Goal: Transaction & Acquisition: Book appointment/travel/reservation

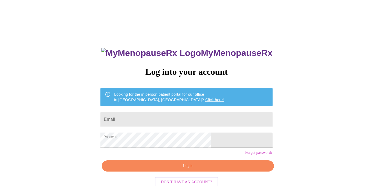
click at [172, 124] on input "Email" at bounding box center [186, 119] width 172 height 15
type input "[EMAIL_ADDRESS][PERSON_NAME][PERSON_NAME][DOMAIN_NAME]"
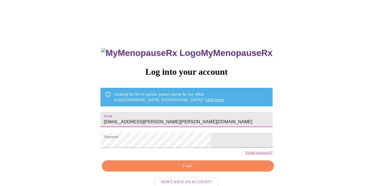
click at [184, 170] on span "Login" at bounding box center [187, 166] width 159 height 7
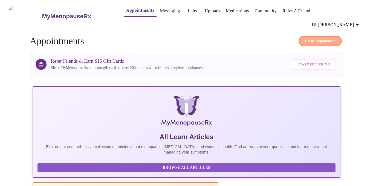
click at [316, 38] on span "Create Appointment" at bounding box center [320, 41] width 31 height 6
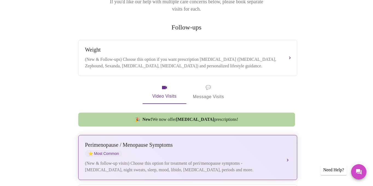
scroll to position [96, 0]
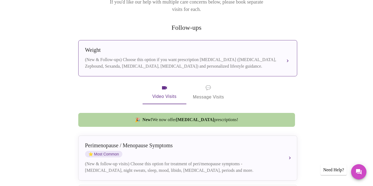
click at [267, 57] on div "(New & Follow-ups) Choose this option if you want prescription [MEDICAL_DATA] (…" at bounding box center [182, 63] width 194 height 13
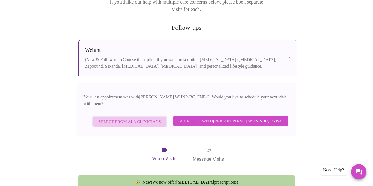
click at [136, 118] on span "Select from All Clinicians" at bounding box center [129, 121] width 62 height 7
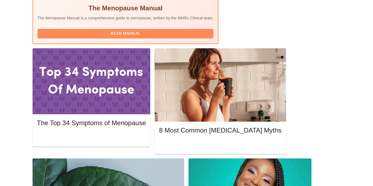
scroll to position [226, 0]
